Goal: Find specific page/section: Find specific page/section

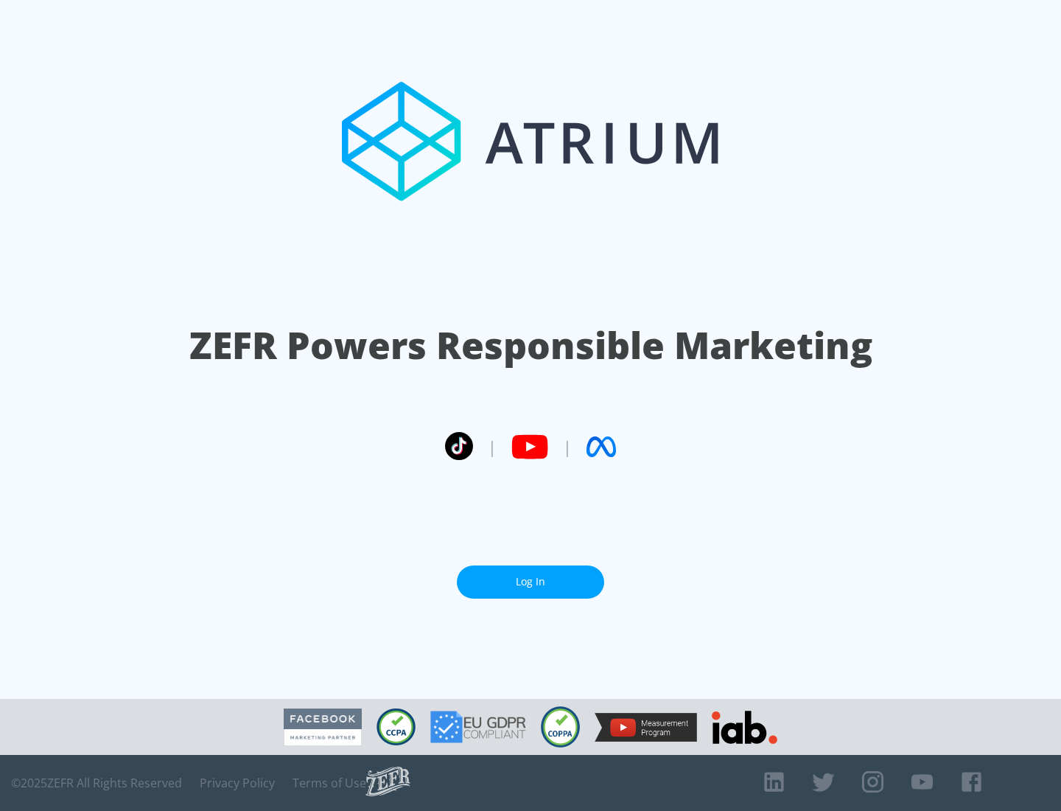
click at [531, 581] on link "Log In" at bounding box center [530, 581] width 147 height 33
